Goal: Complete application form

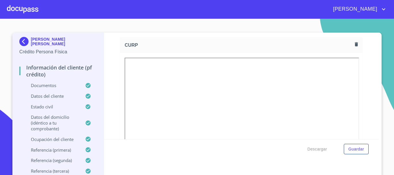
scroll to position [1349, 0]
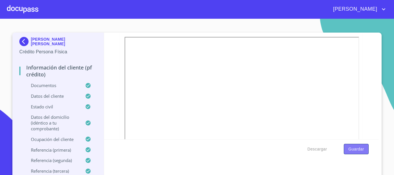
click at [358, 147] on span "Guardar" at bounding box center [357, 149] width 16 height 7
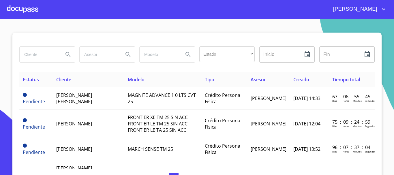
click at [35, 12] on div at bounding box center [22, 9] width 31 height 18
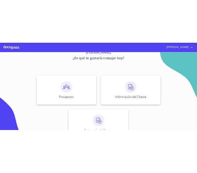
scroll to position [48, 0]
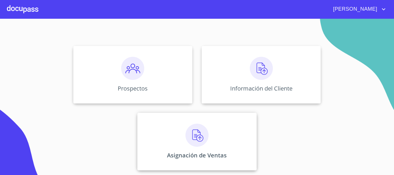
click at [183, 140] on div "Asignación de Ventas" at bounding box center [196, 142] width 119 height 58
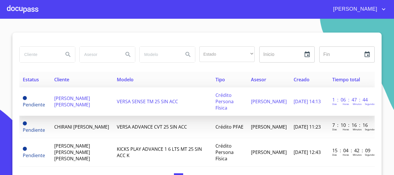
click at [54, 98] on span "[PERSON_NAME] [PERSON_NAME]" at bounding box center [72, 101] width 36 height 13
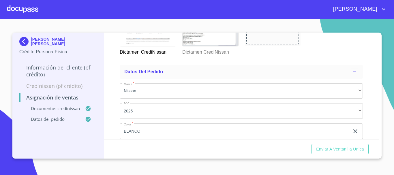
scroll to position [310, 0]
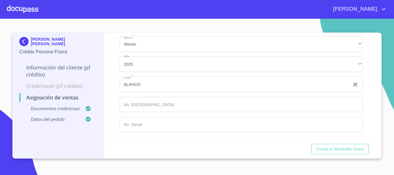
click at [159, 95] on div "Marca   * Nissan ​ Año 2025 ​ Color   * [PERSON_NAME] ​ No. Pedido ​ No. Serial…" at bounding box center [241, 84] width 243 height 105
click at [159, 104] on input "Marca   *" at bounding box center [241, 105] width 243 height 16
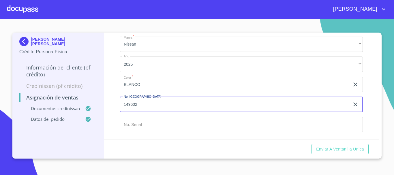
type input "149602"
click at [146, 129] on input "Marca   *" at bounding box center [241, 125] width 243 height 16
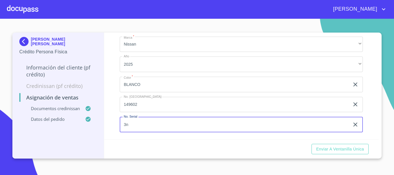
type input "3"
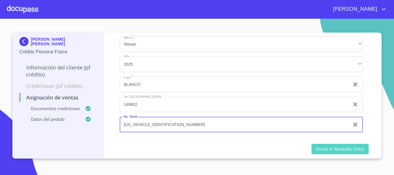
type input "[US_VEHICLE_IDENTIFICATION_NUMBER]"
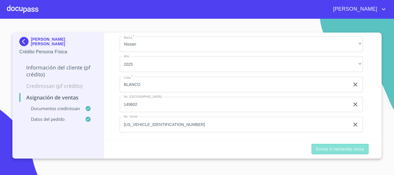
click at [332, 144] on button "Enviar a Ventanilla única" at bounding box center [340, 149] width 57 height 11
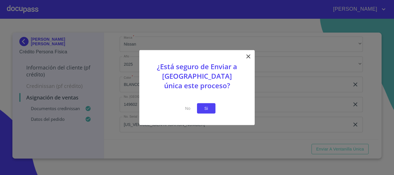
click at [210, 105] on span "Si" at bounding box center [206, 108] width 9 height 7
